Goal: Feedback & Contribution: Leave review/rating

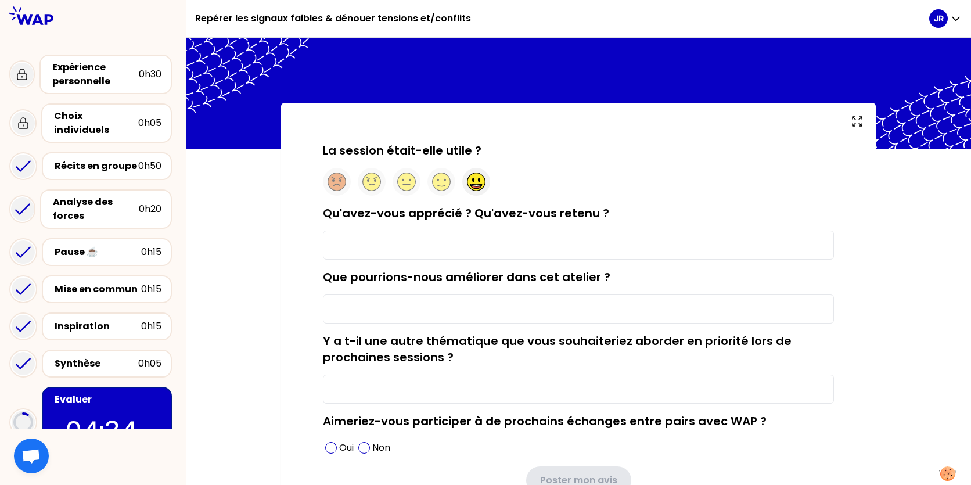
click at [475, 182] on circle at bounding box center [477, 182] width 18 height 18
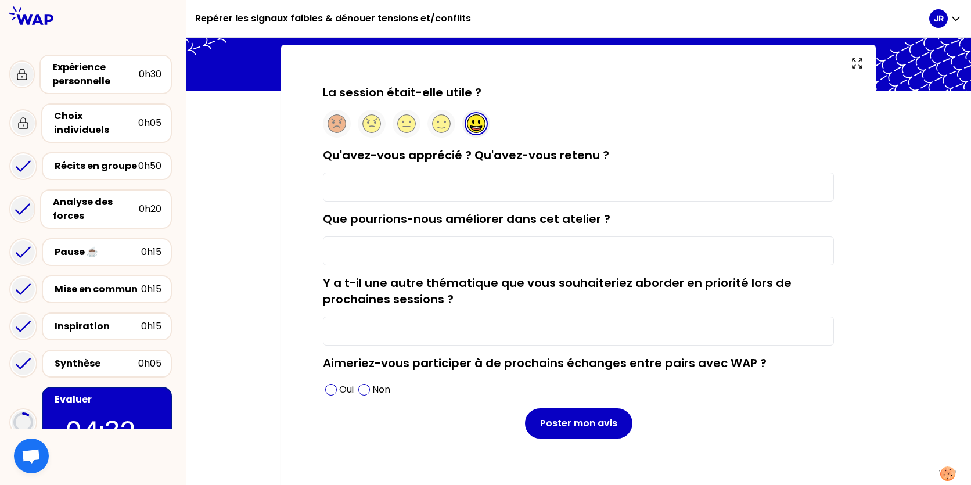
click at [462, 187] on input "Qu'avez-vous apprécié ? Qu'avez-vous retenu ?" at bounding box center [578, 187] width 511 height 29
type input "Les échanges entre collègues manageur / j'ai retenu certain conseil par rapport…"
click at [376, 338] on input "Y a t-il une autre thématique que vous souhaiteriez aborder en priorité lors de…" at bounding box center [578, 331] width 511 height 29
click at [329, 391] on span at bounding box center [331, 390] width 12 height 12
click at [371, 338] on input "Y a t-il une autre thématique que vous souhaiteriez aborder en priorité lors de…" at bounding box center [578, 331] width 511 height 29
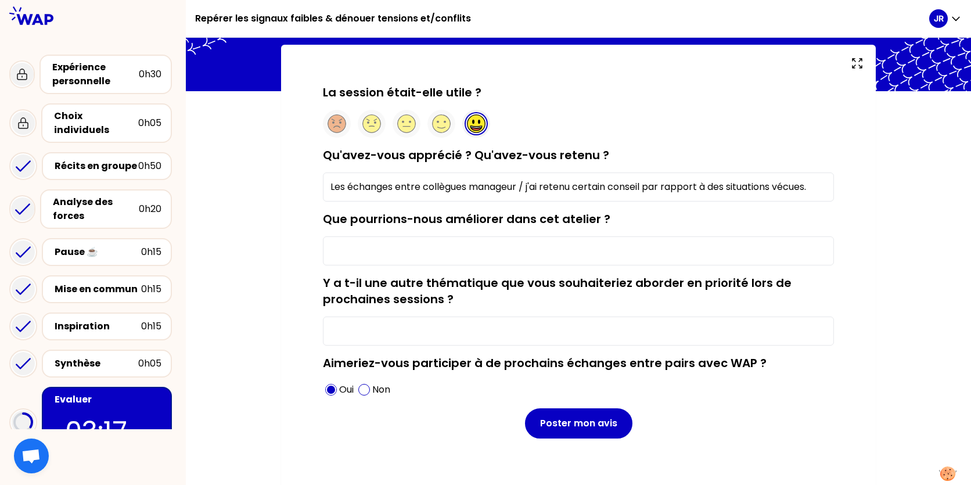
click at [367, 254] on input "Que pourrions-nous améliorer dans cet atelier ?" at bounding box center [578, 250] width 511 height 29
type input "a"
type input "utilisation via la plateforme assez simple d'utilisation."
click at [480, 331] on input "Y a t-il une autre thématique que vous souhaiteriez aborder en priorité lors de…" at bounding box center [578, 331] width 511 height 29
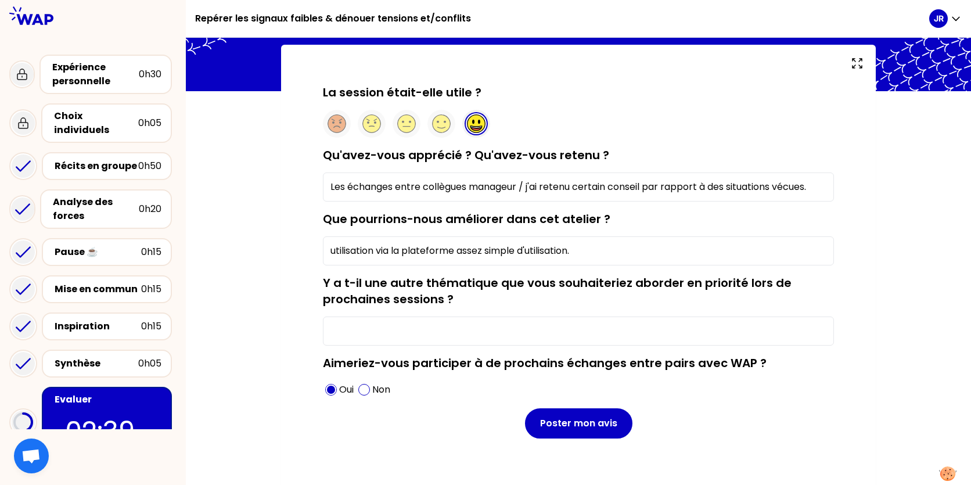
click at [480, 331] on input "Y a t-il une autre thématique que vous souhaiteriez aborder en priorité lors de…" at bounding box center [578, 331] width 511 height 29
click at [382, 327] on input "Y a t-il une autre thématique que vous souhaiteriez aborder en priorité lors de…" at bounding box center [578, 331] width 511 height 29
type input "a"
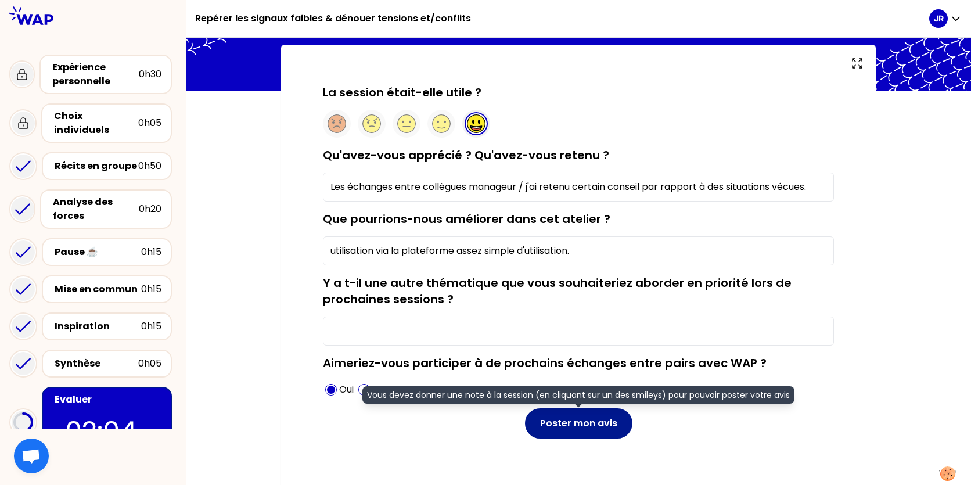
click at [598, 426] on button "Poster mon avis" at bounding box center [578, 423] width 107 height 30
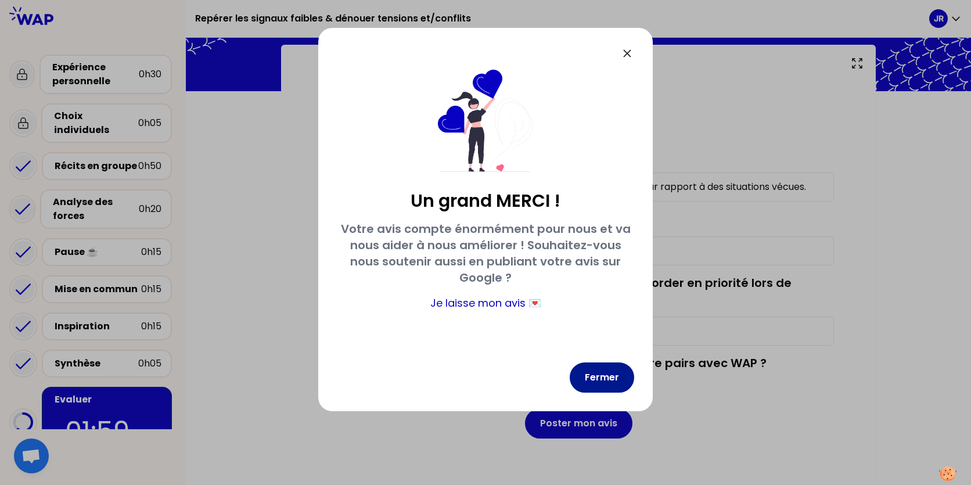
click at [602, 379] on button "Fermer" at bounding box center [602, 378] width 64 height 30
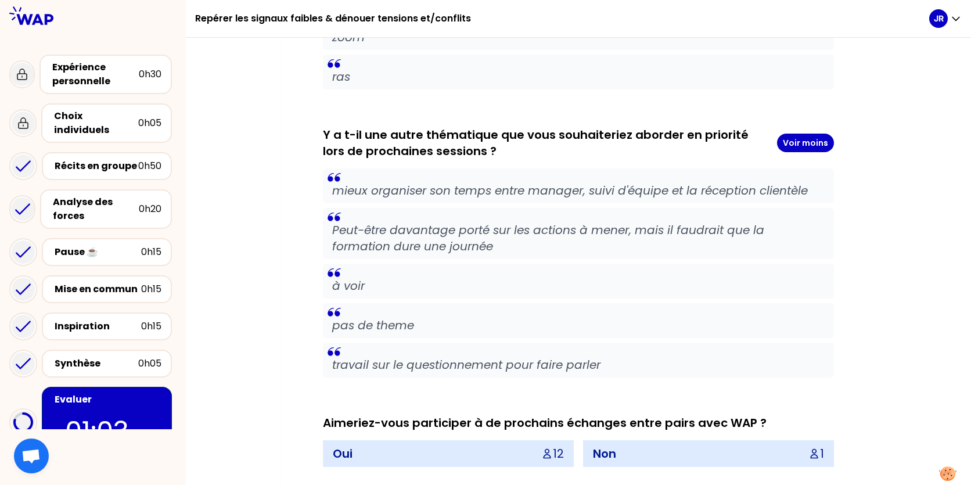
scroll to position [1394, 0]
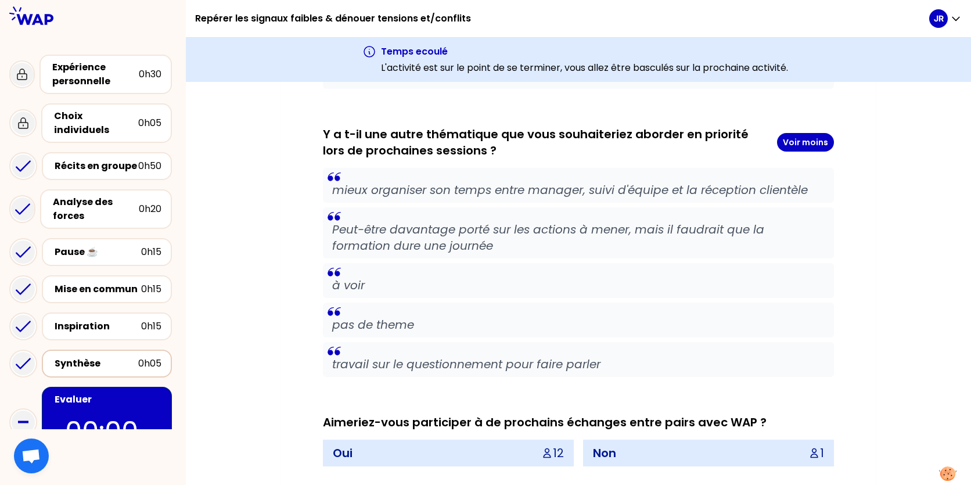
click at [75, 357] on div "Synthèse" at bounding box center [97, 364] width 84 height 14
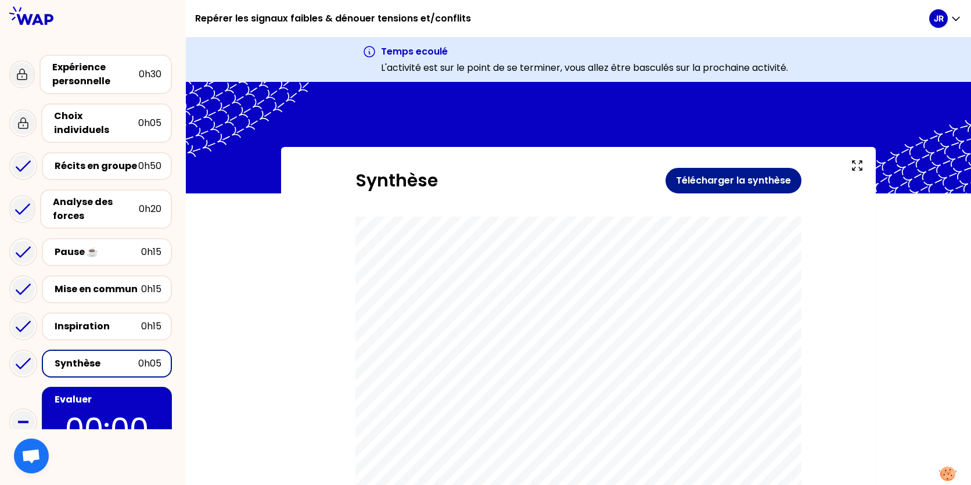
click at [708, 182] on button "Télécharger la synthèse" at bounding box center [734, 181] width 136 height 26
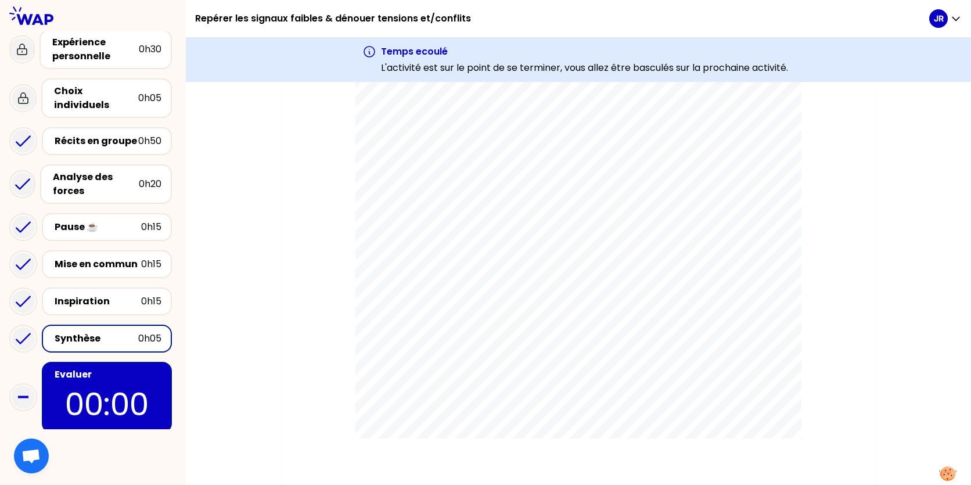
scroll to position [60, 0]
